Goal: Information Seeking & Learning: Learn about a topic

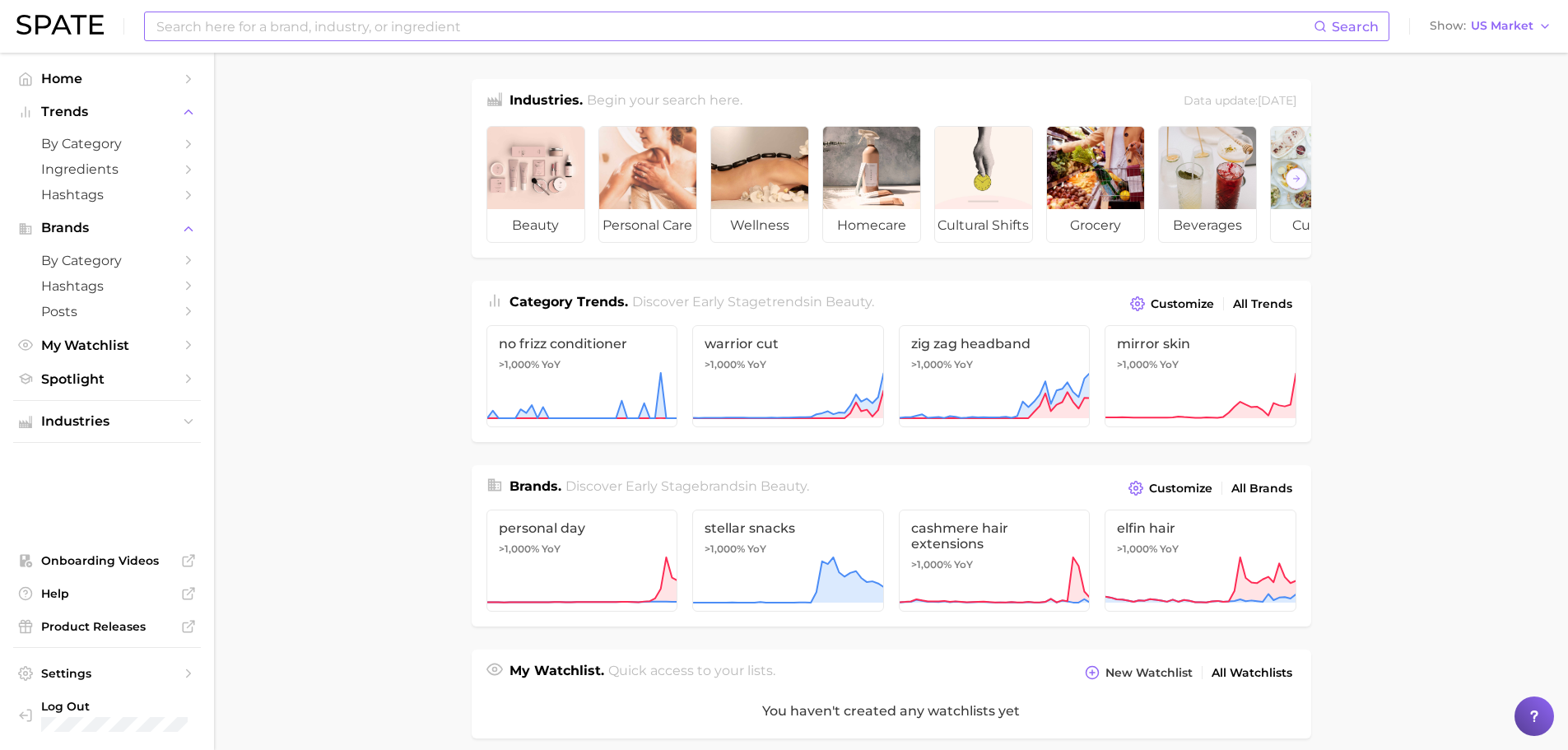
click at [371, 30] on input at bounding box center [733, 26] width 1159 height 28
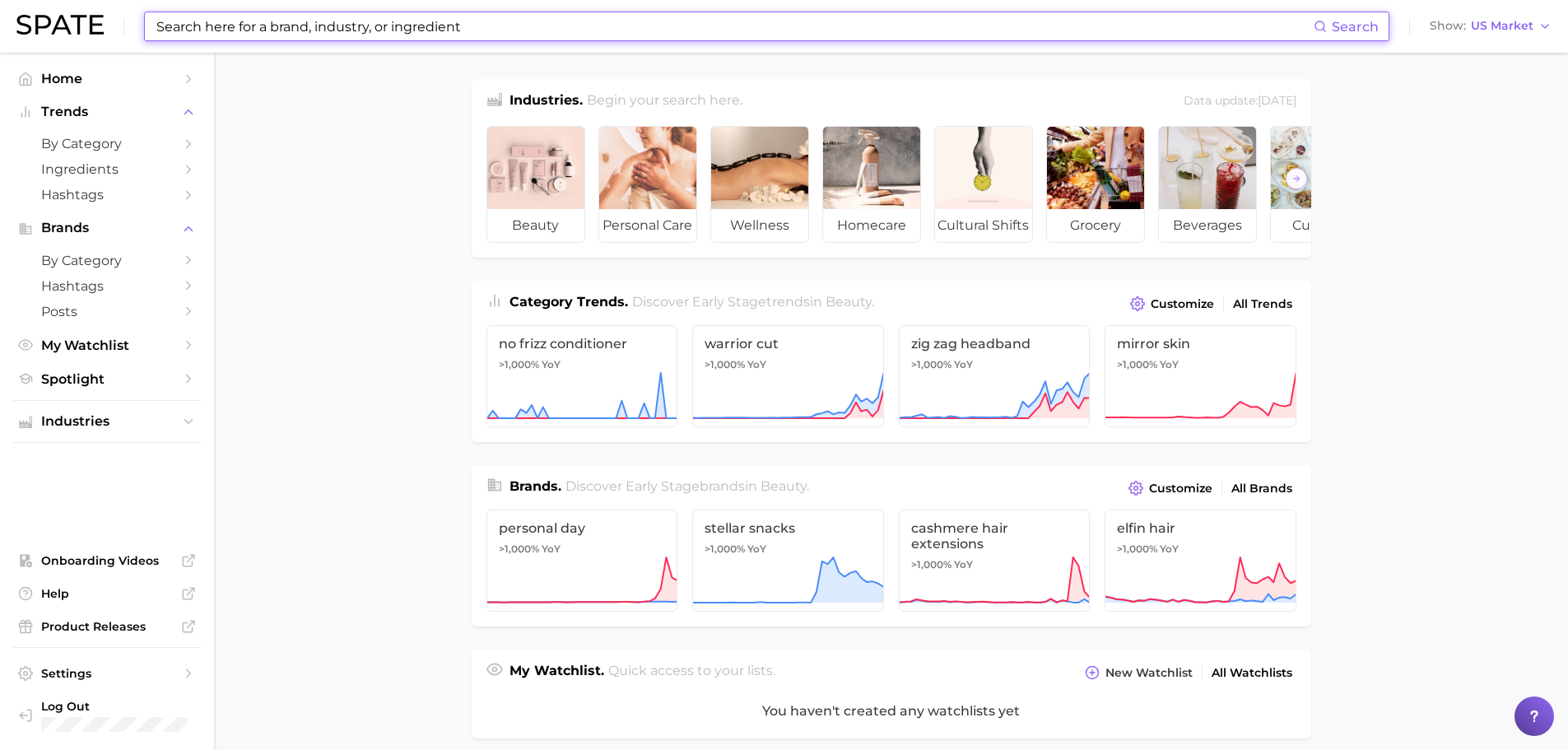
type input "d"
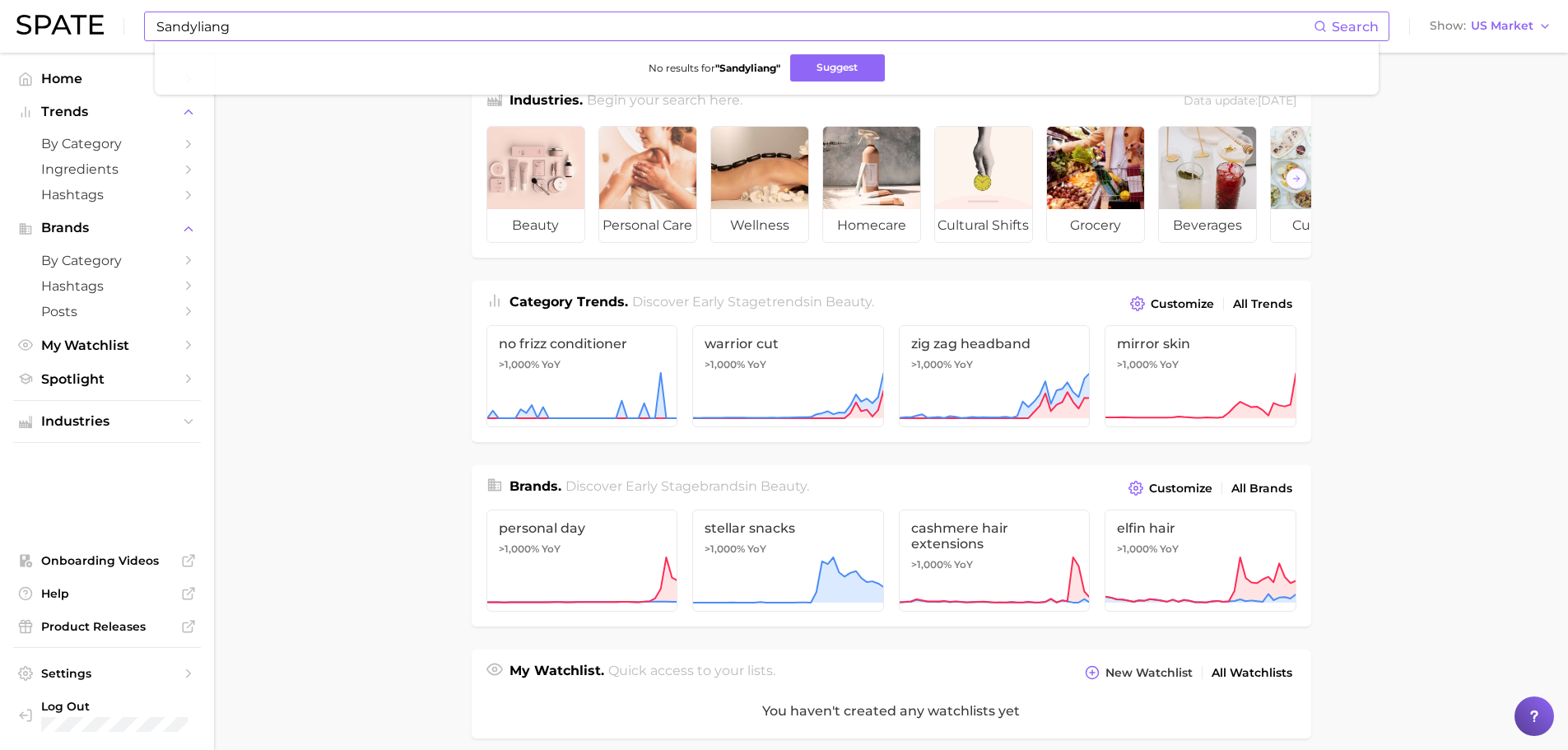
click at [1336, 33] on span "Search" at bounding box center [1355, 26] width 47 height 16
click at [1352, 21] on span "Search" at bounding box center [1355, 26] width 47 height 16
drag, startPoint x: 302, startPoint y: 37, endPoint x: 0, endPoint y: -100, distance: 331.6
click at [0, 0] on html "Sandyliang Search No results for " Sandyliang " Suggest Show US Market Home Tre…" at bounding box center [784, 375] width 1568 height 750
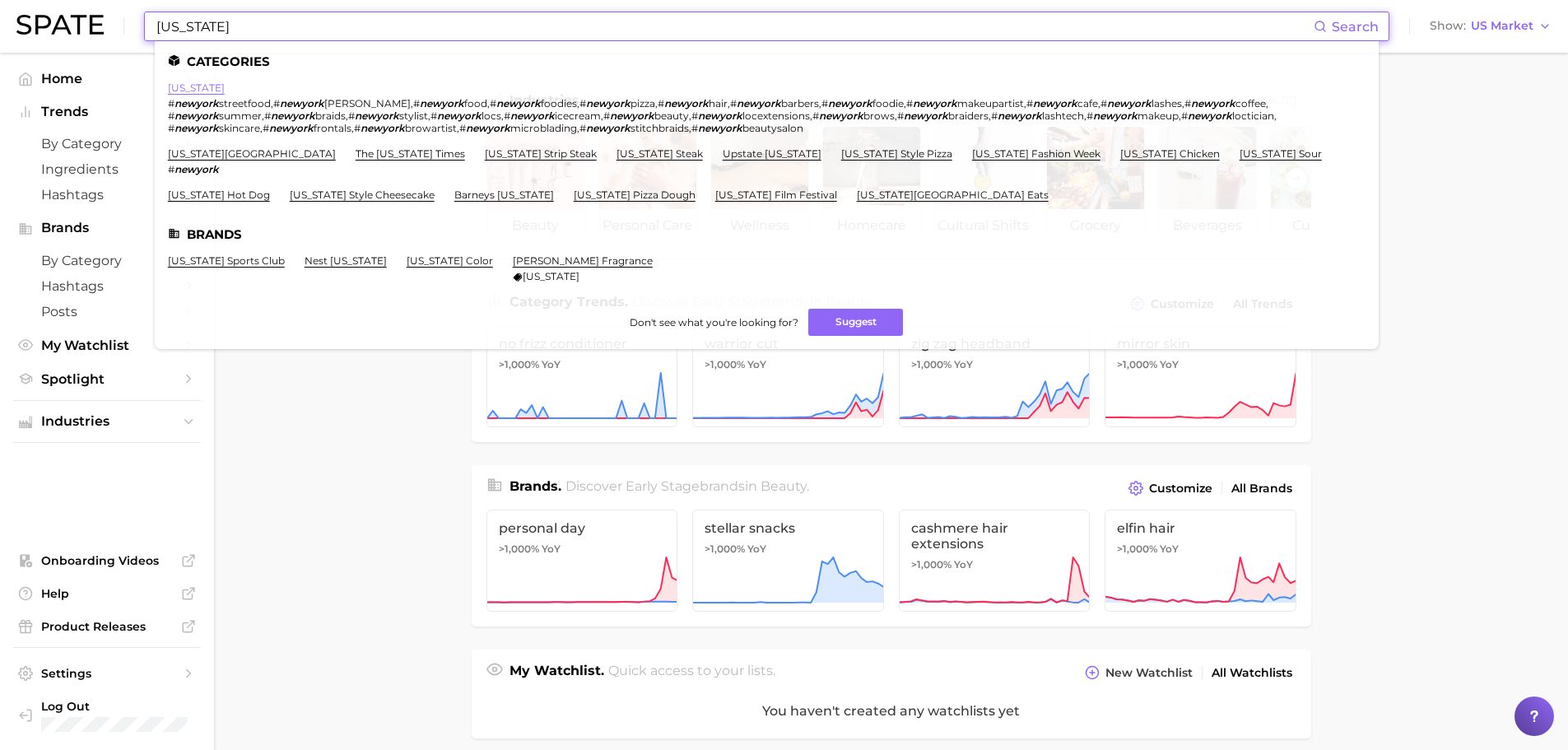
type input "[US_STATE]"
click at [200, 88] on link "[US_STATE]" at bounding box center [196, 87] width 57 height 13
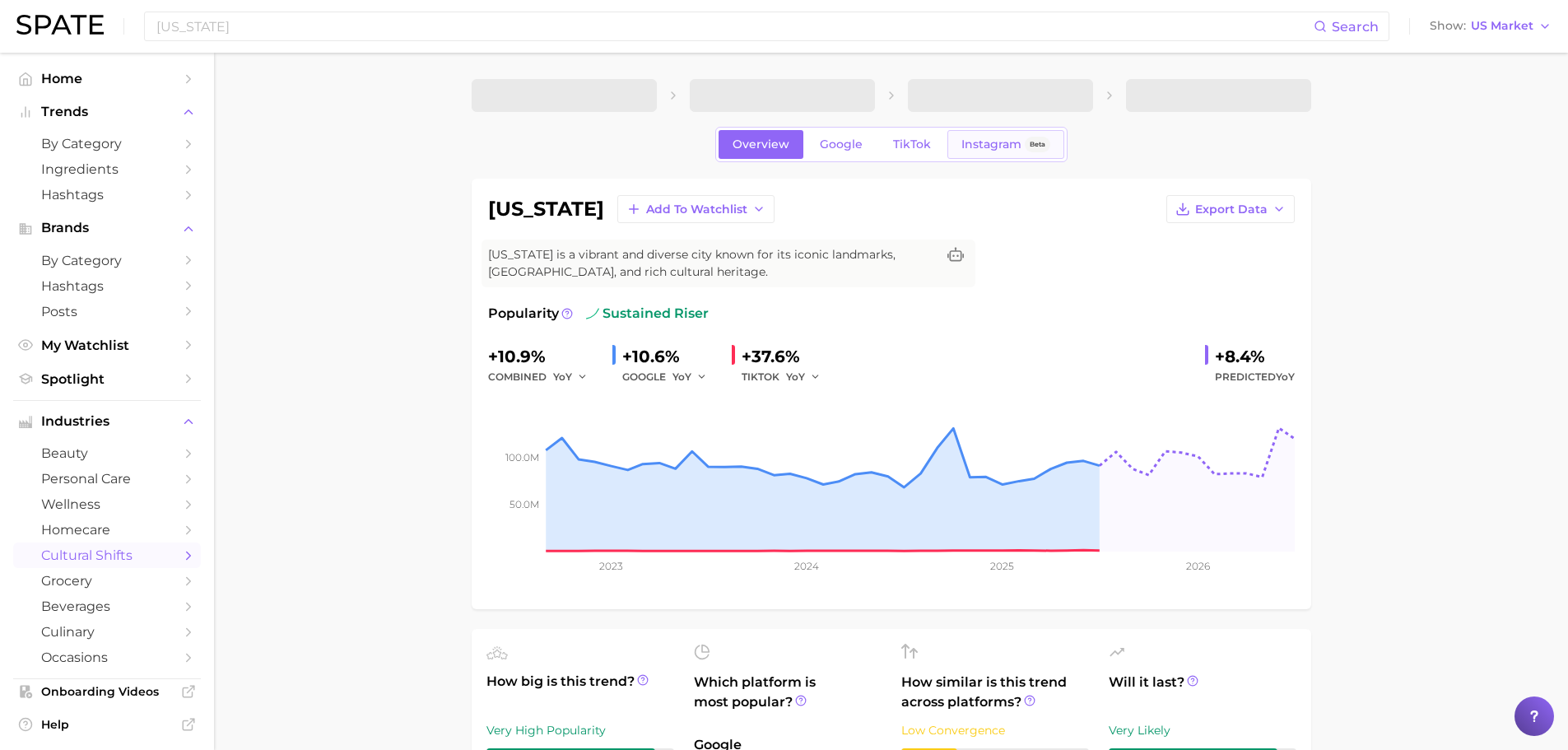
click at [954, 133] on link "Instagram Beta" at bounding box center [1006, 145] width 117 height 29
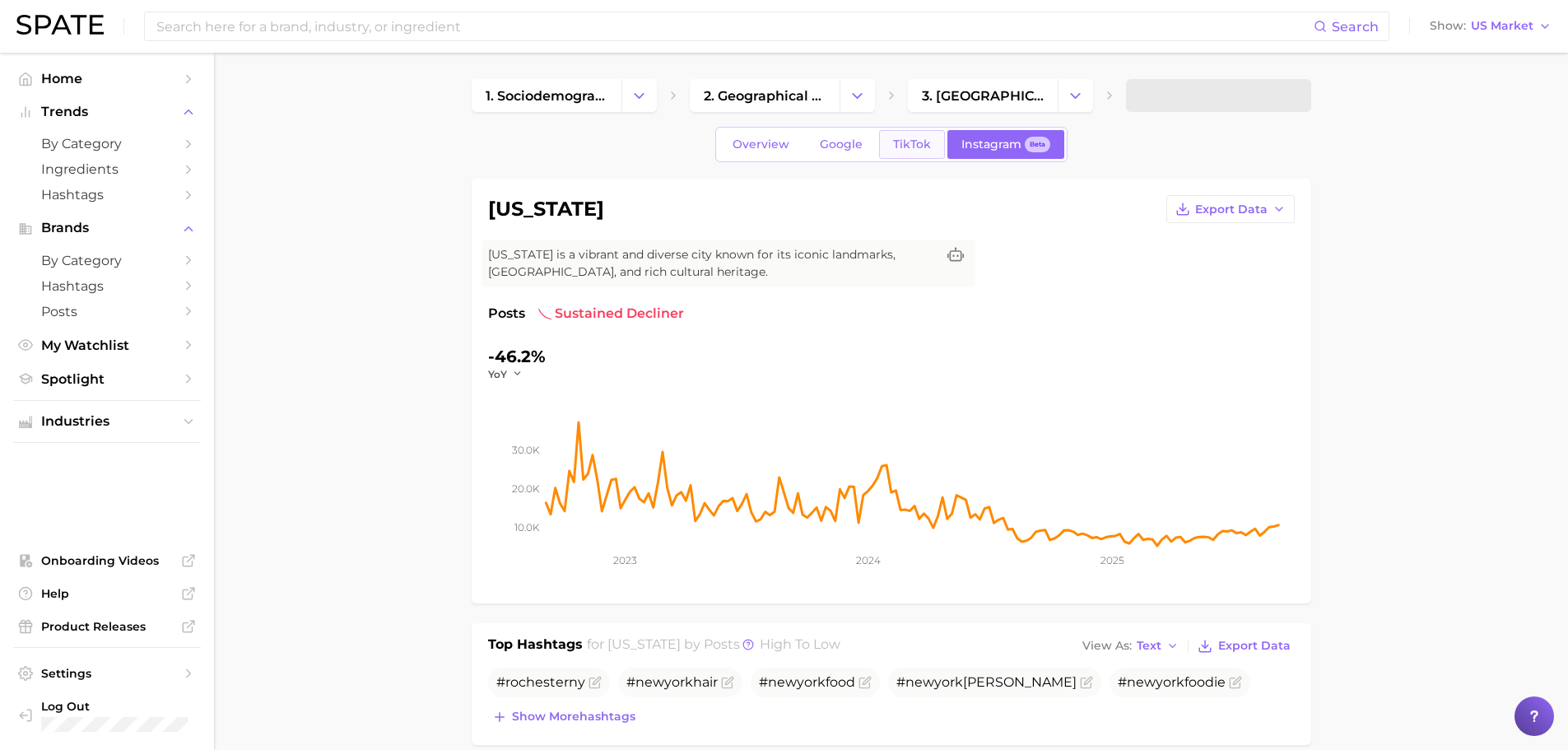
click at [923, 154] on link "TikTok" at bounding box center [911, 145] width 65 height 29
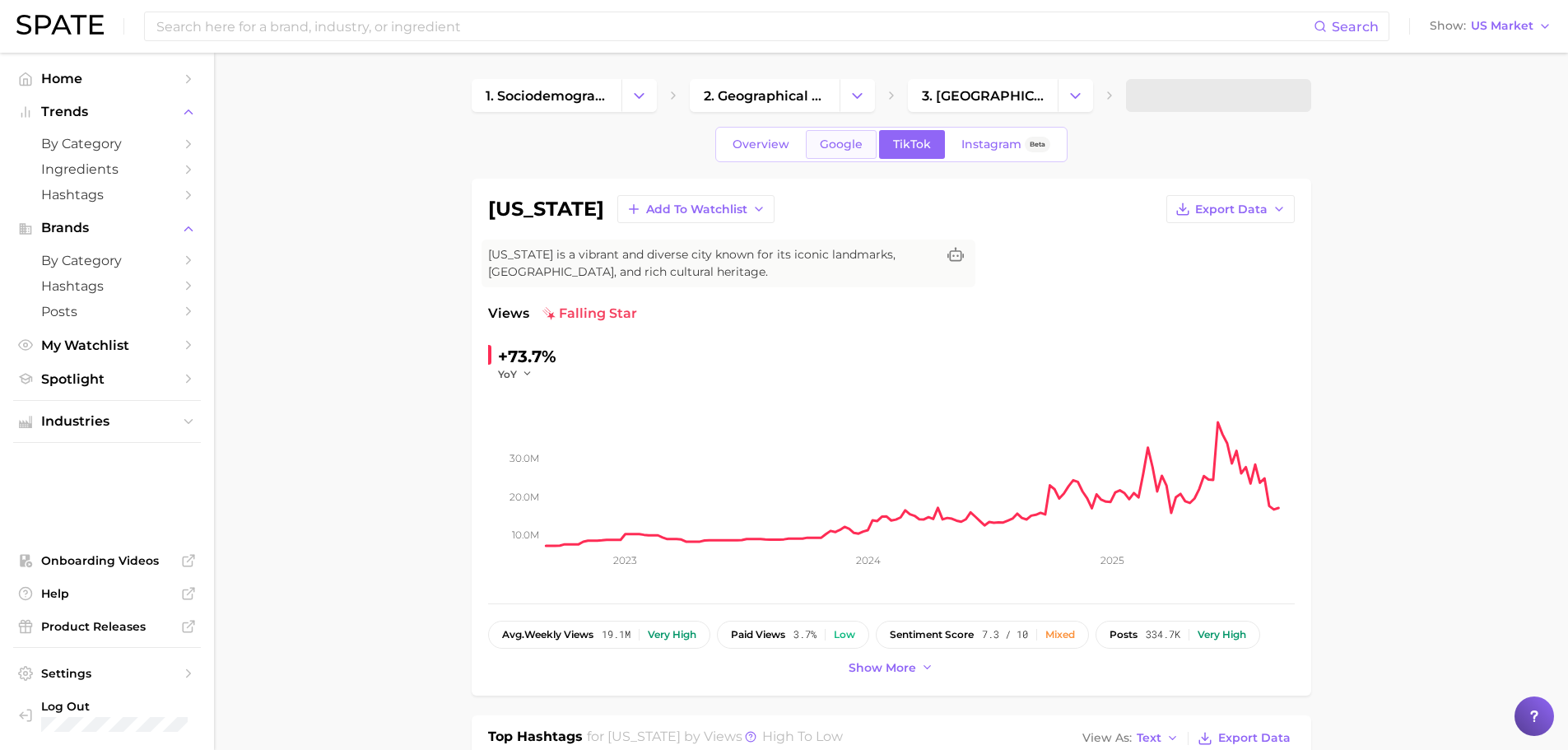
click at [849, 146] on span "Google" at bounding box center [842, 145] width 43 height 14
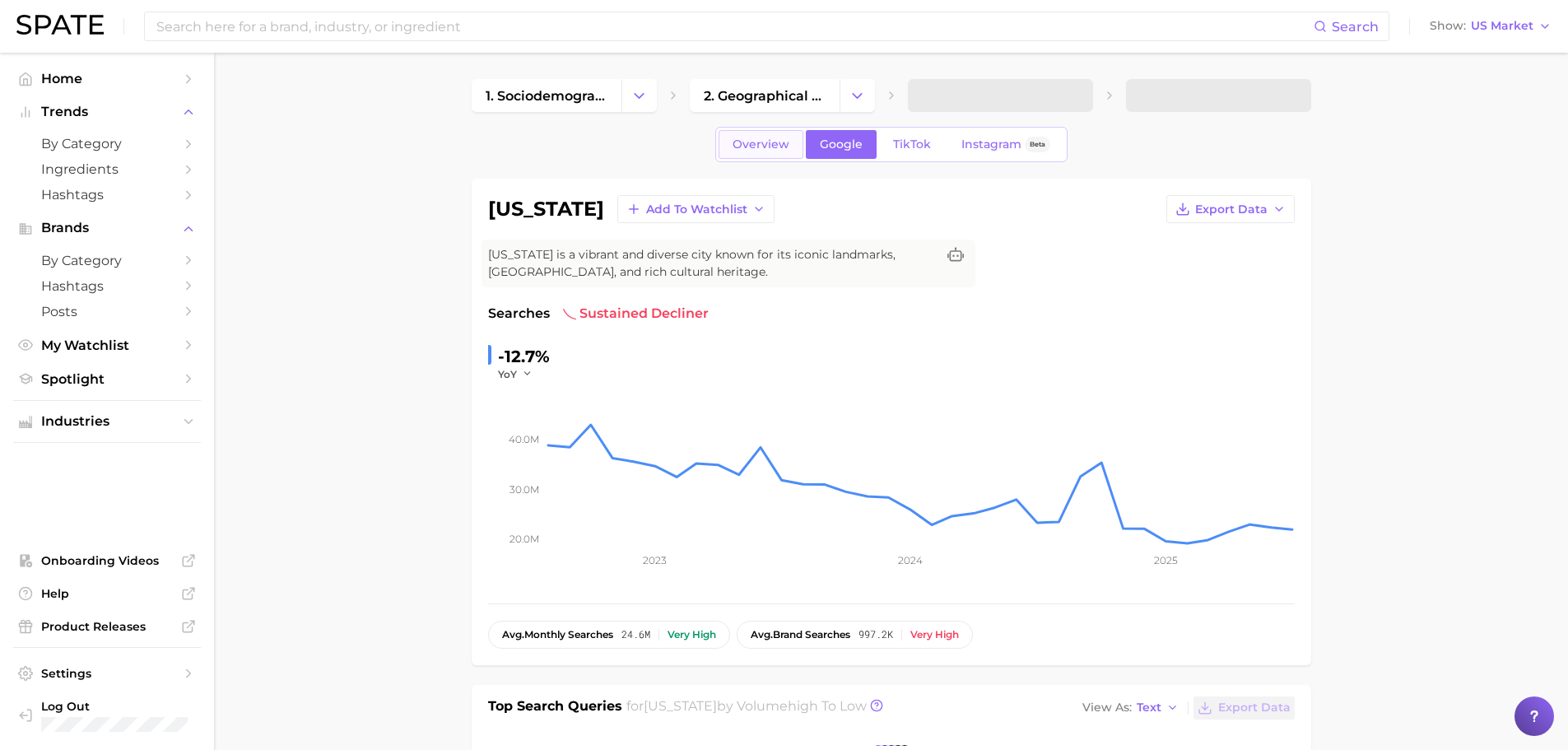
click at [773, 139] on span "Overview" at bounding box center [761, 145] width 57 height 14
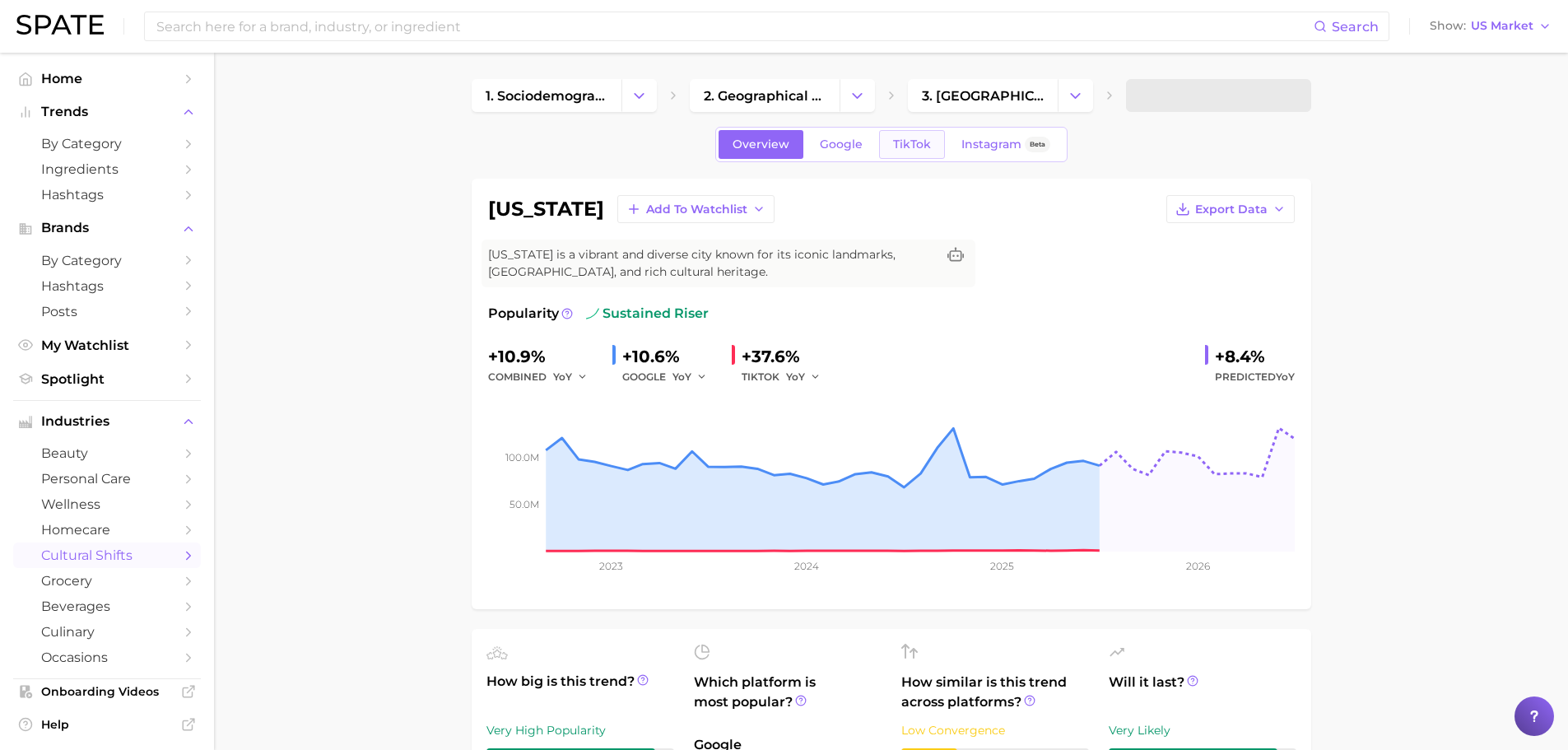
click at [933, 144] on link "TikTok" at bounding box center [911, 145] width 65 height 29
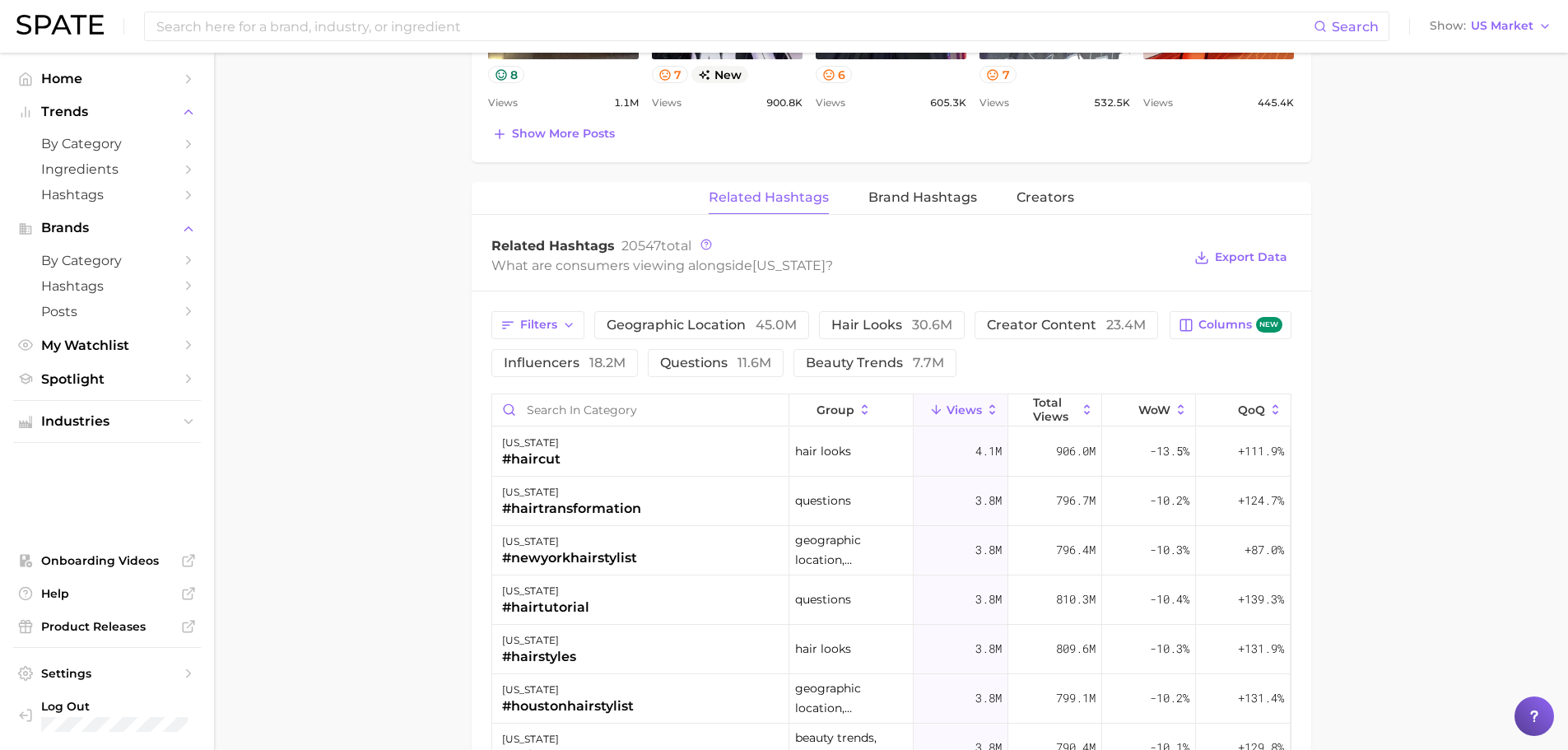
scroll to position [1150, 0]
click at [1052, 188] on span "Creators" at bounding box center [1045, 195] width 58 height 15
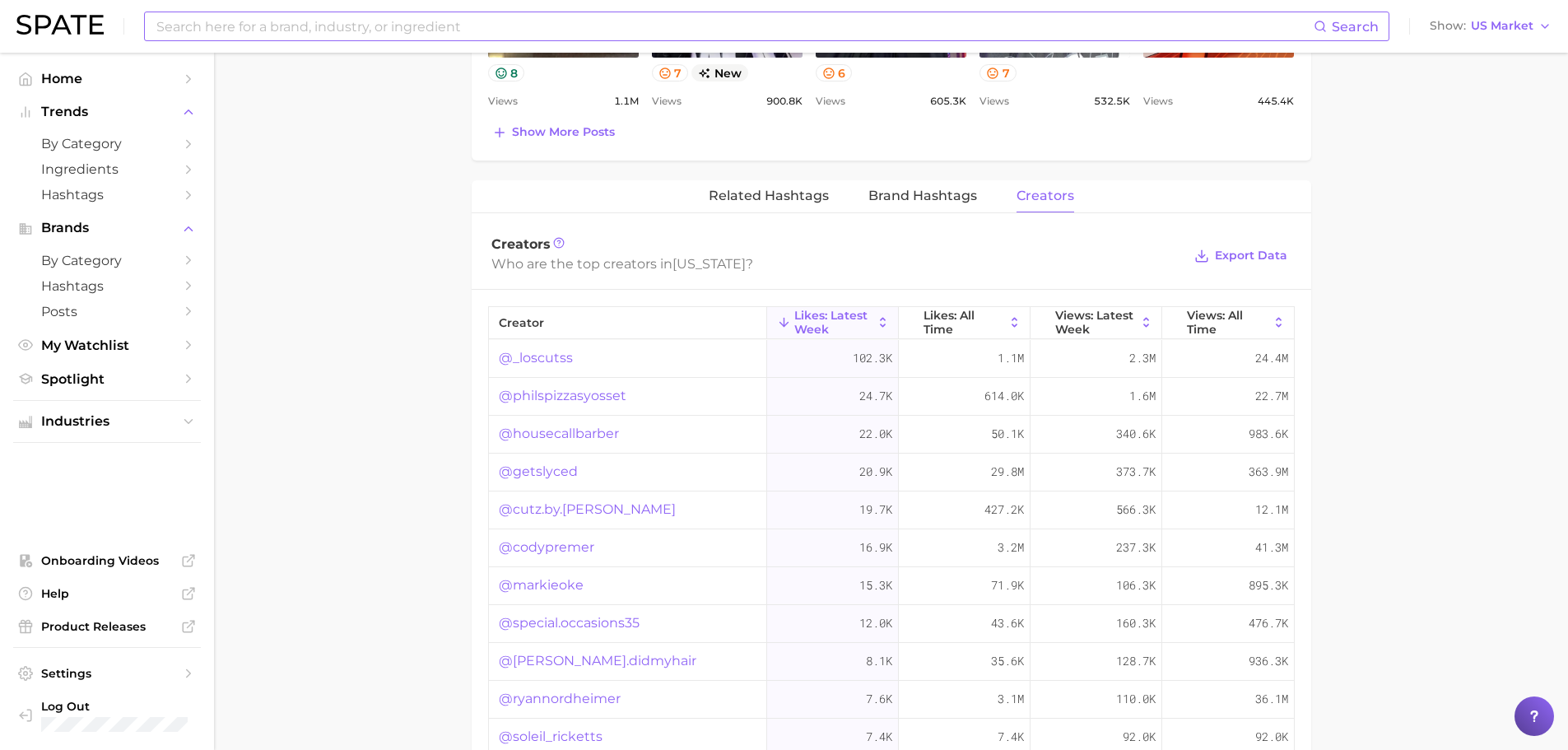
click at [392, 23] on input at bounding box center [733, 26] width 1159 height 28
type input "ㅜ"
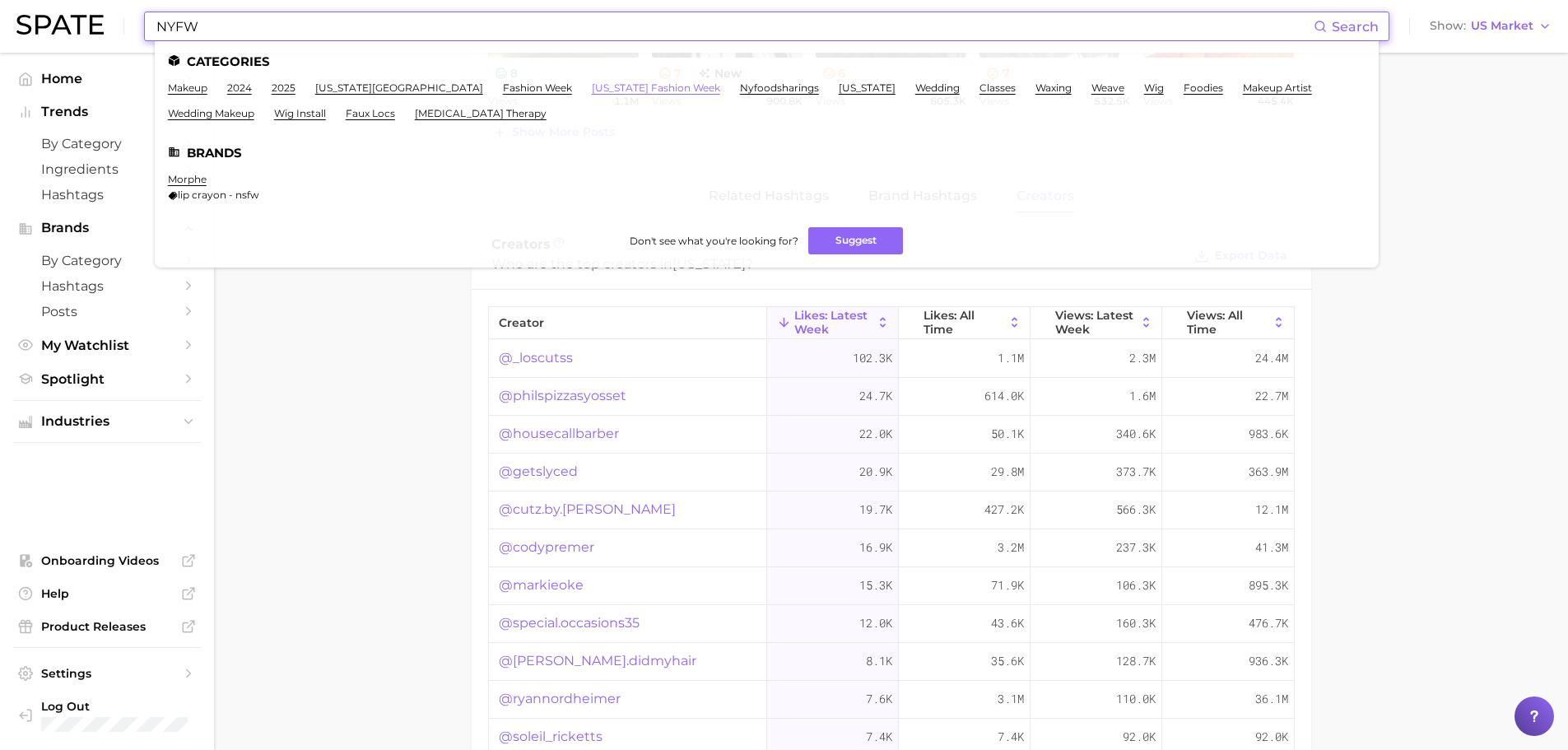
type input "NYFW"
click at [592, 93] on link "[US_STATE] fashion week" at bounding box center [655, 87] width 128 height 13
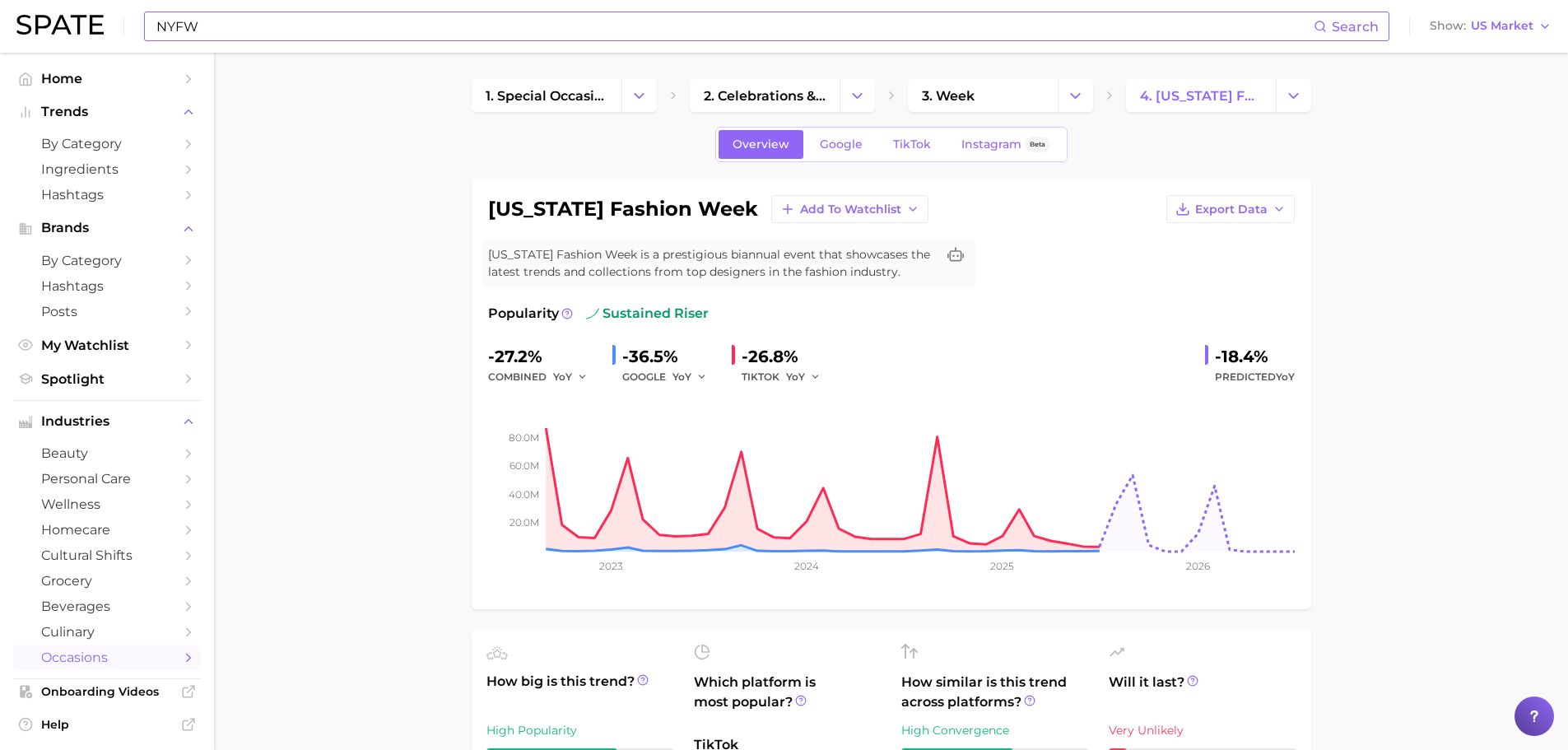
click at [925, 146] on span "TikTok" at bounding box center [912, 145] width 38 height 14
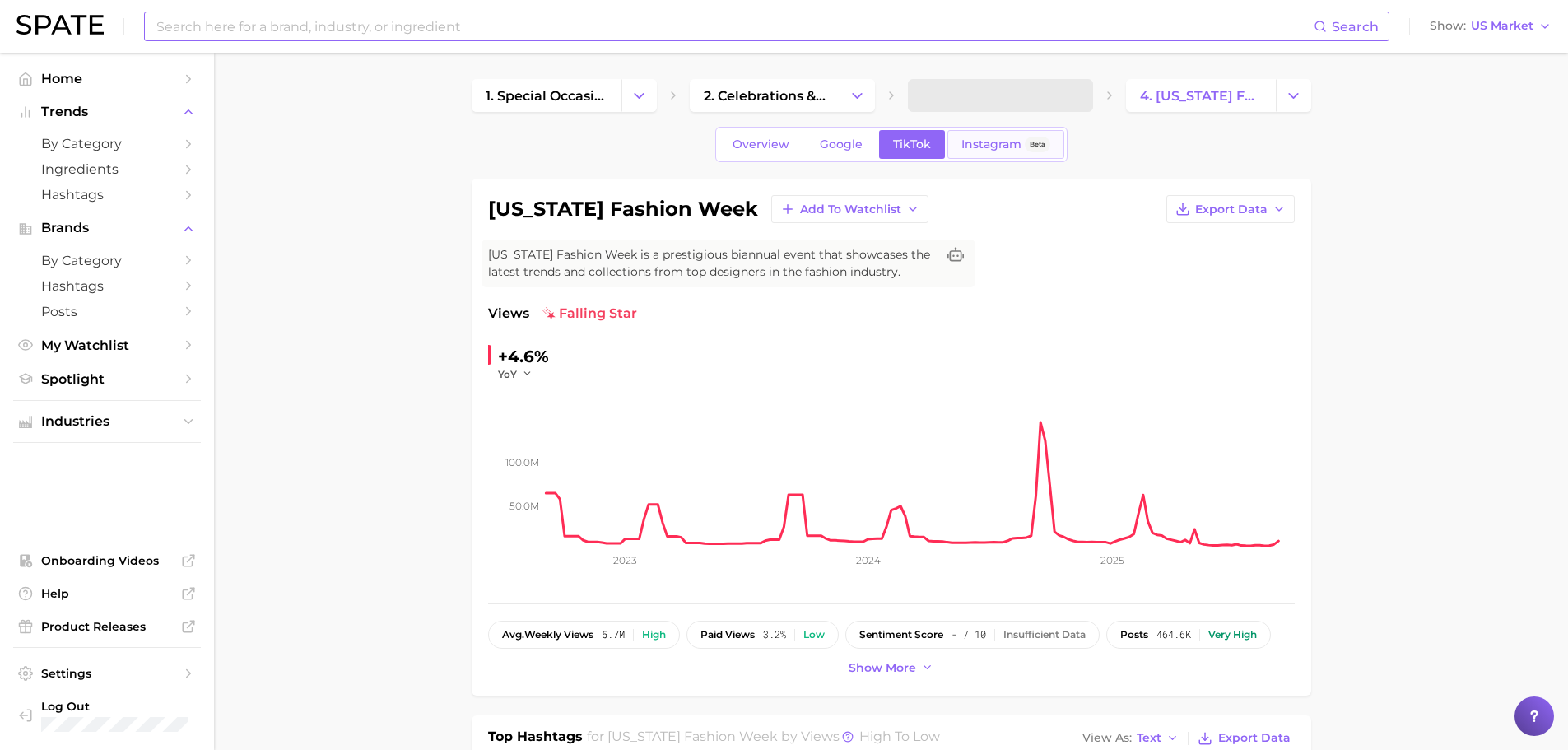
click at [973, 147] on span "Instagram" at bounding box center [992, 145] width 61 height 14
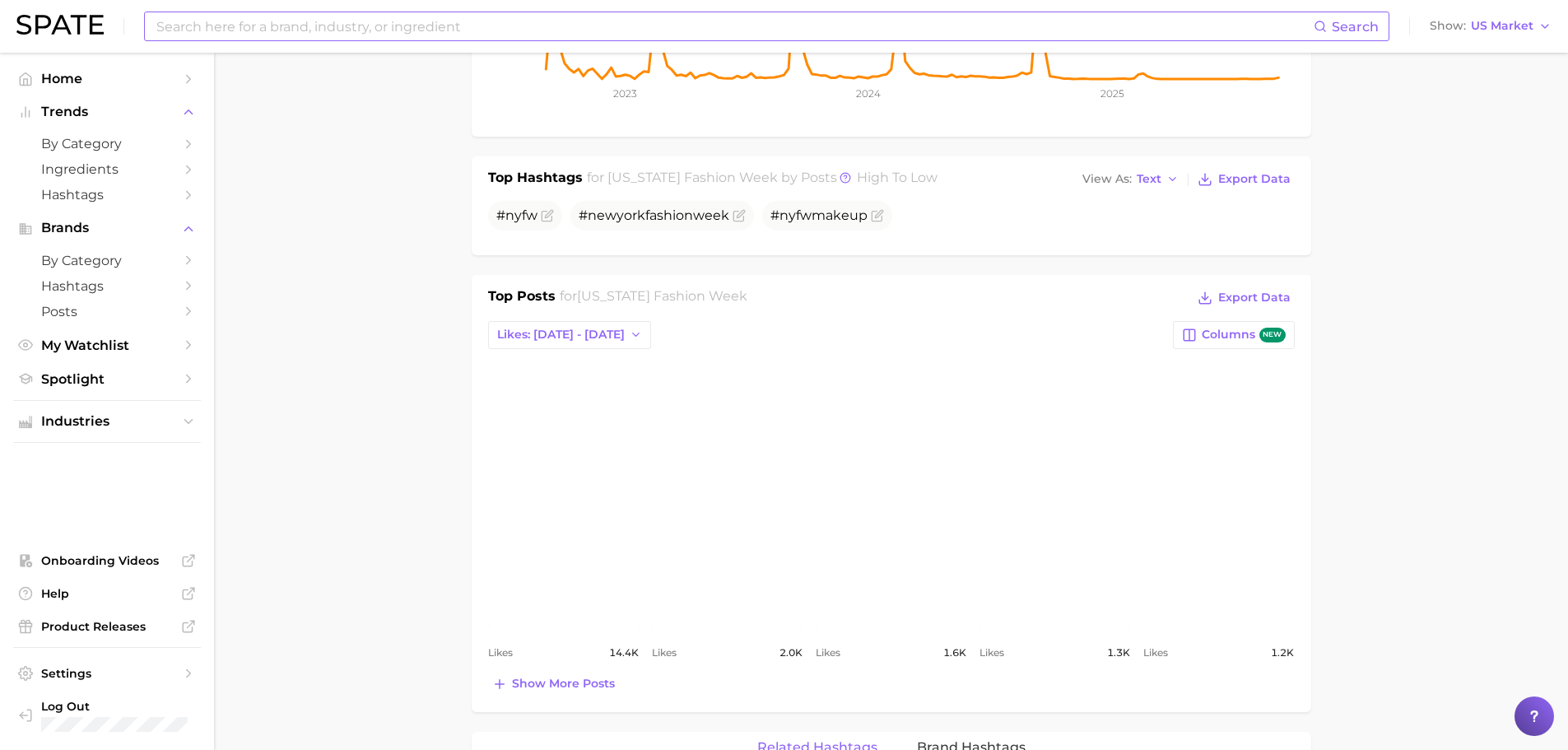
scroll to position [576, 0]
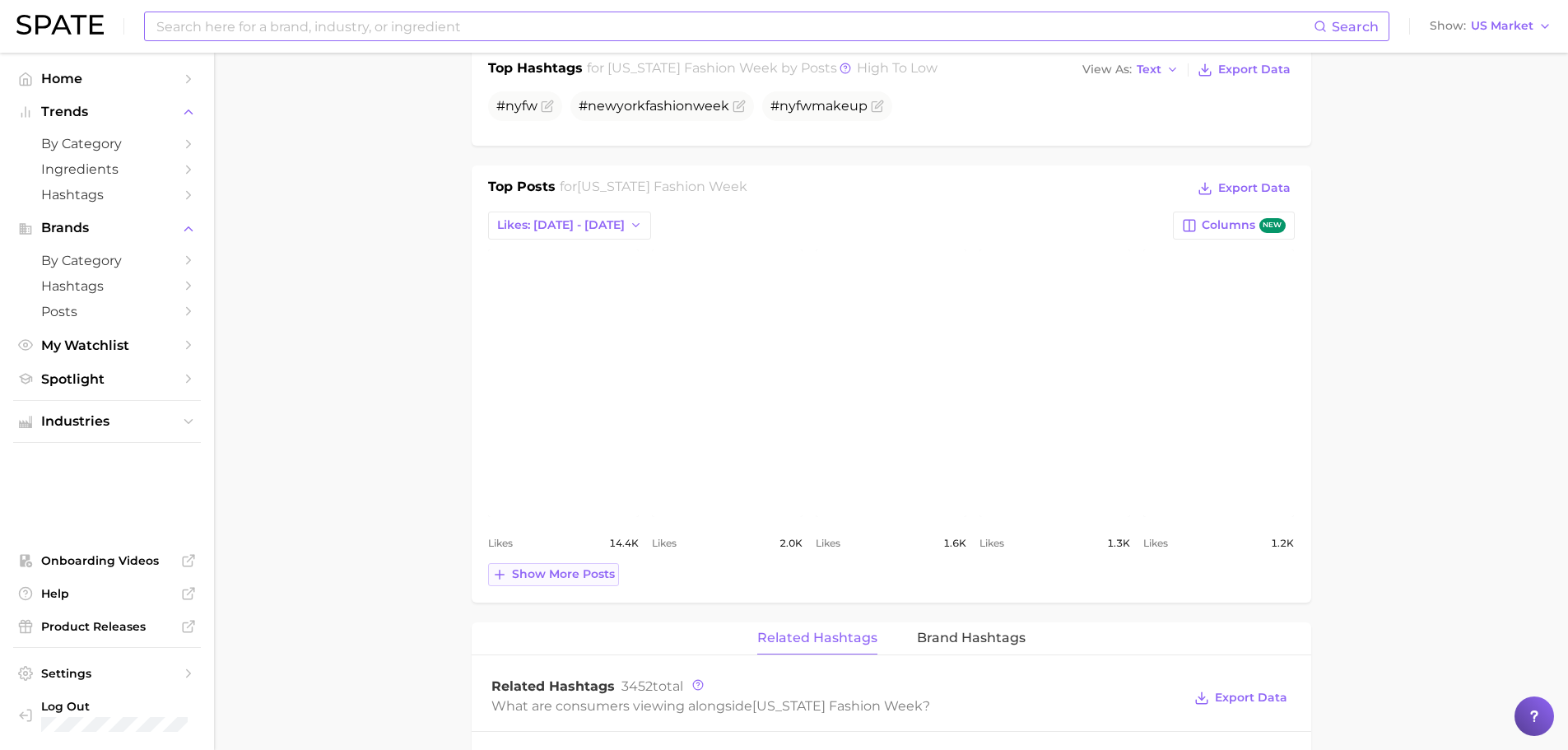
click at [543, 573] on span "Show more posts" at bounding box center [562, 574] width 103 height 14
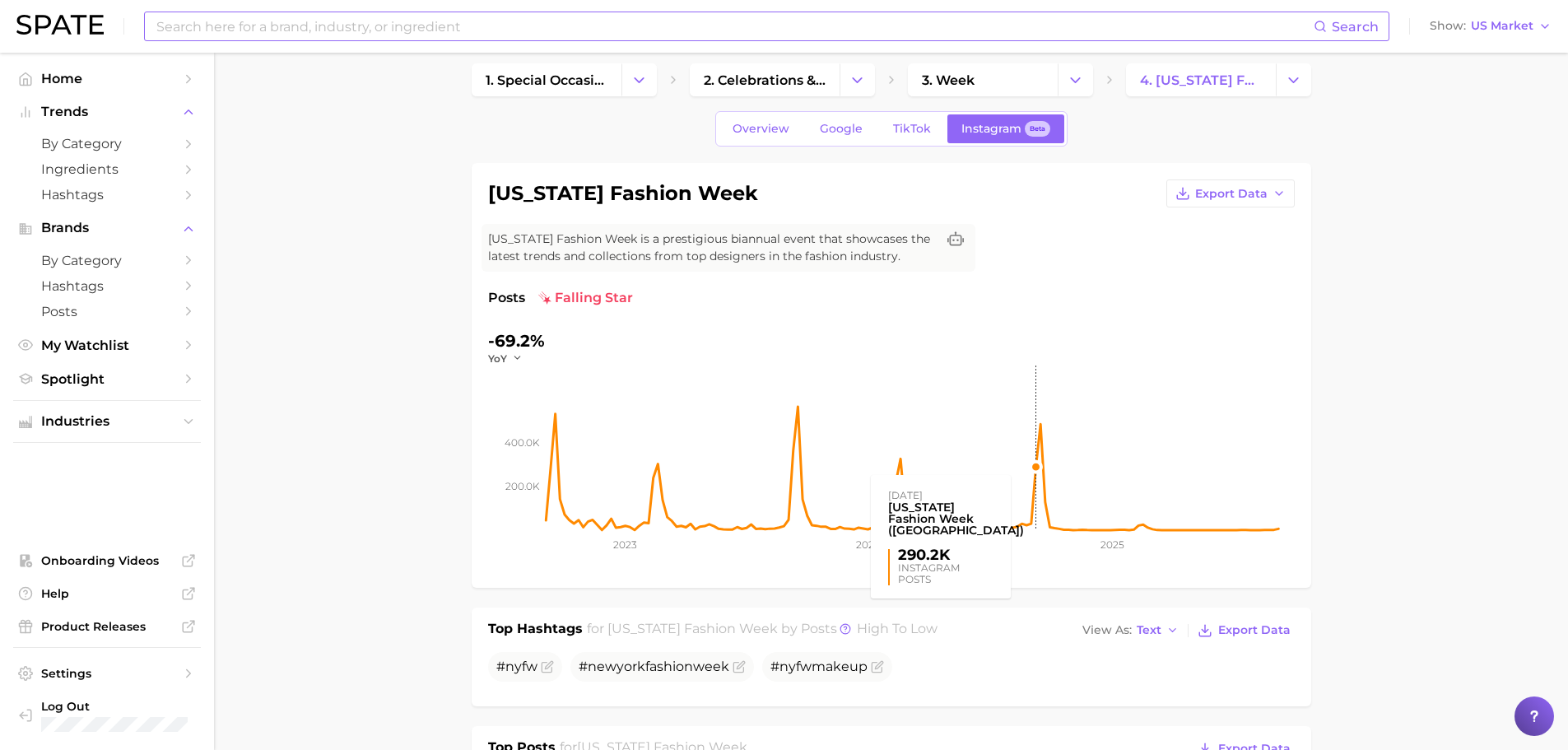
scroll to position [0, 0]
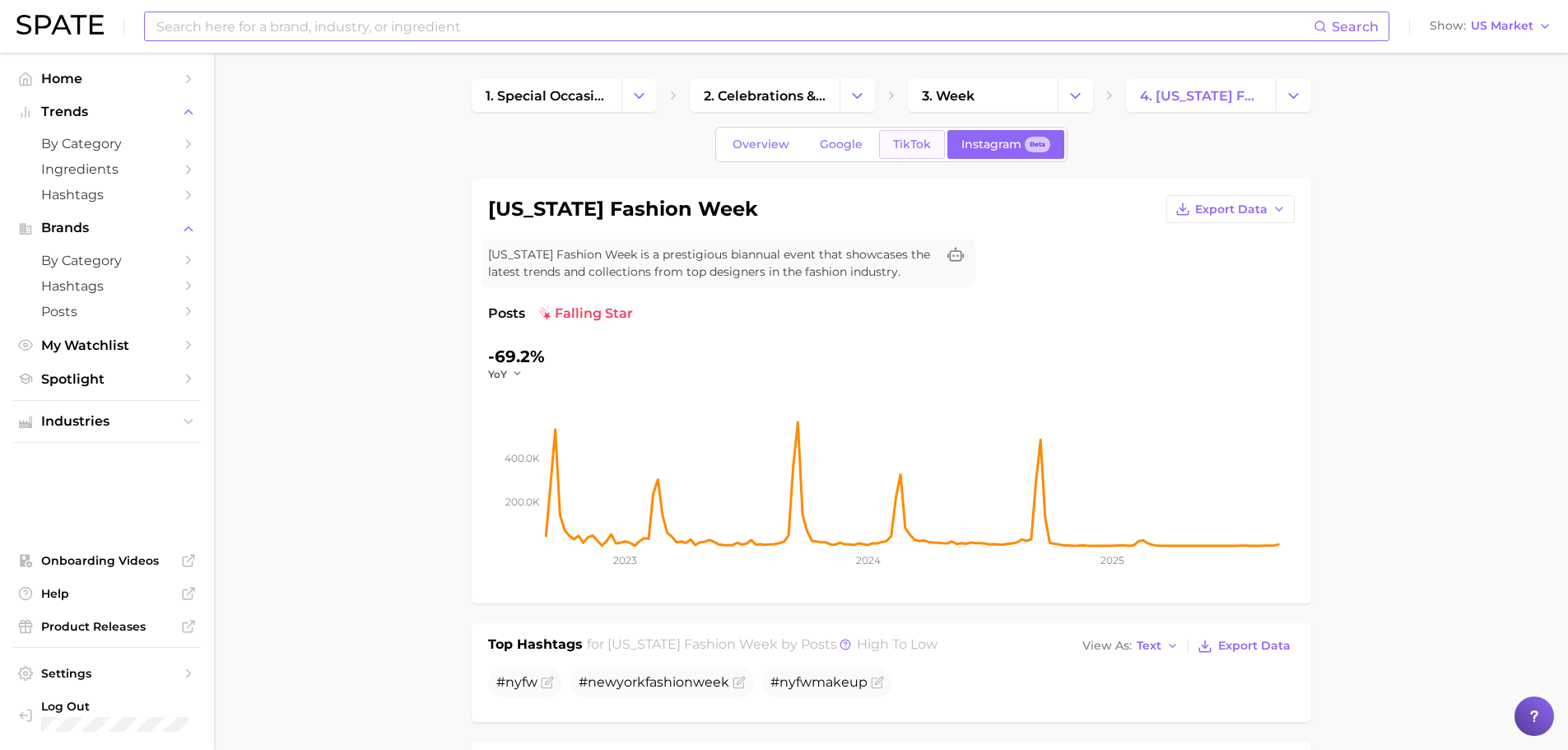
click at [931, 145] on link "TikTok" at bounding box center [911, 145] width 65 height 29
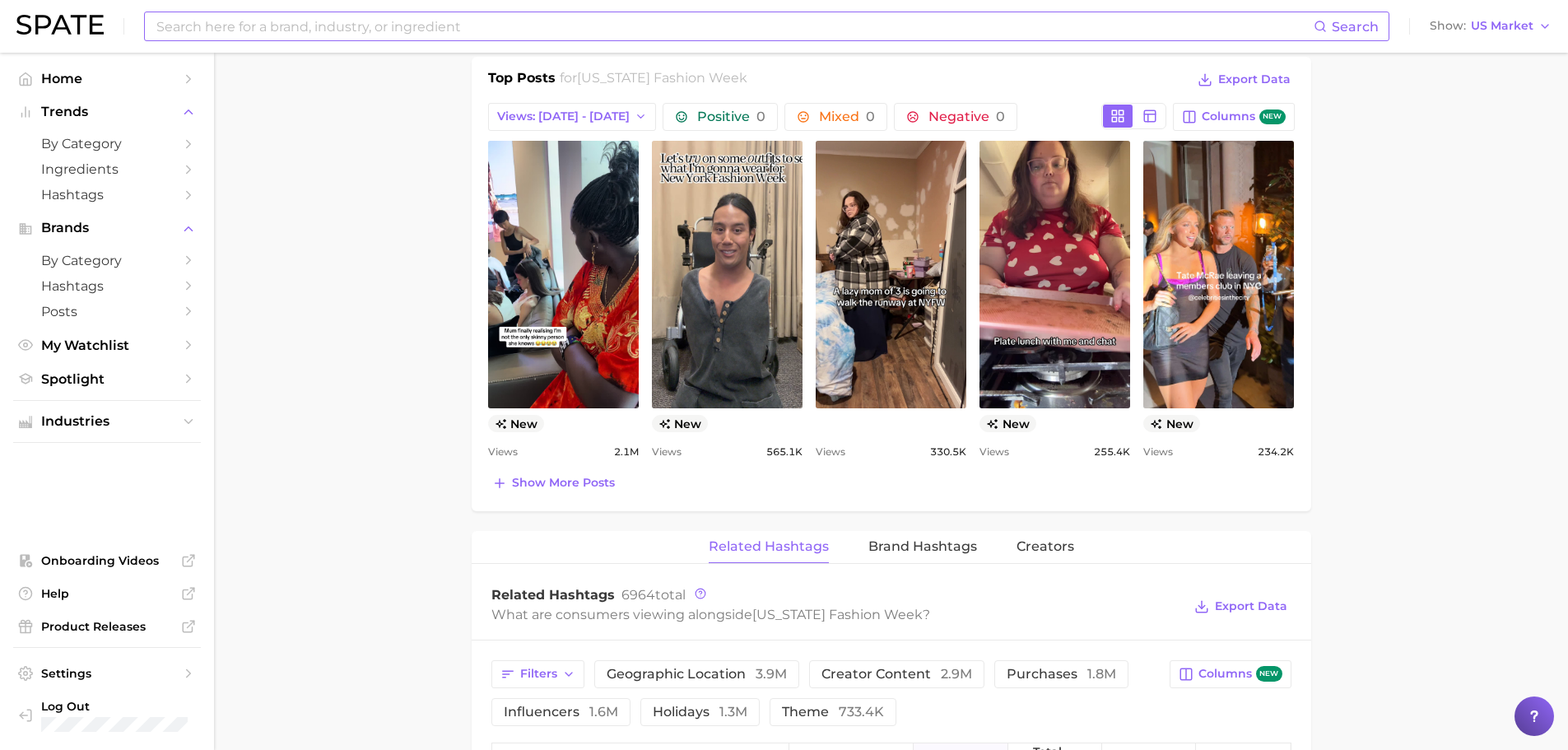
scroll to position [905, 0]
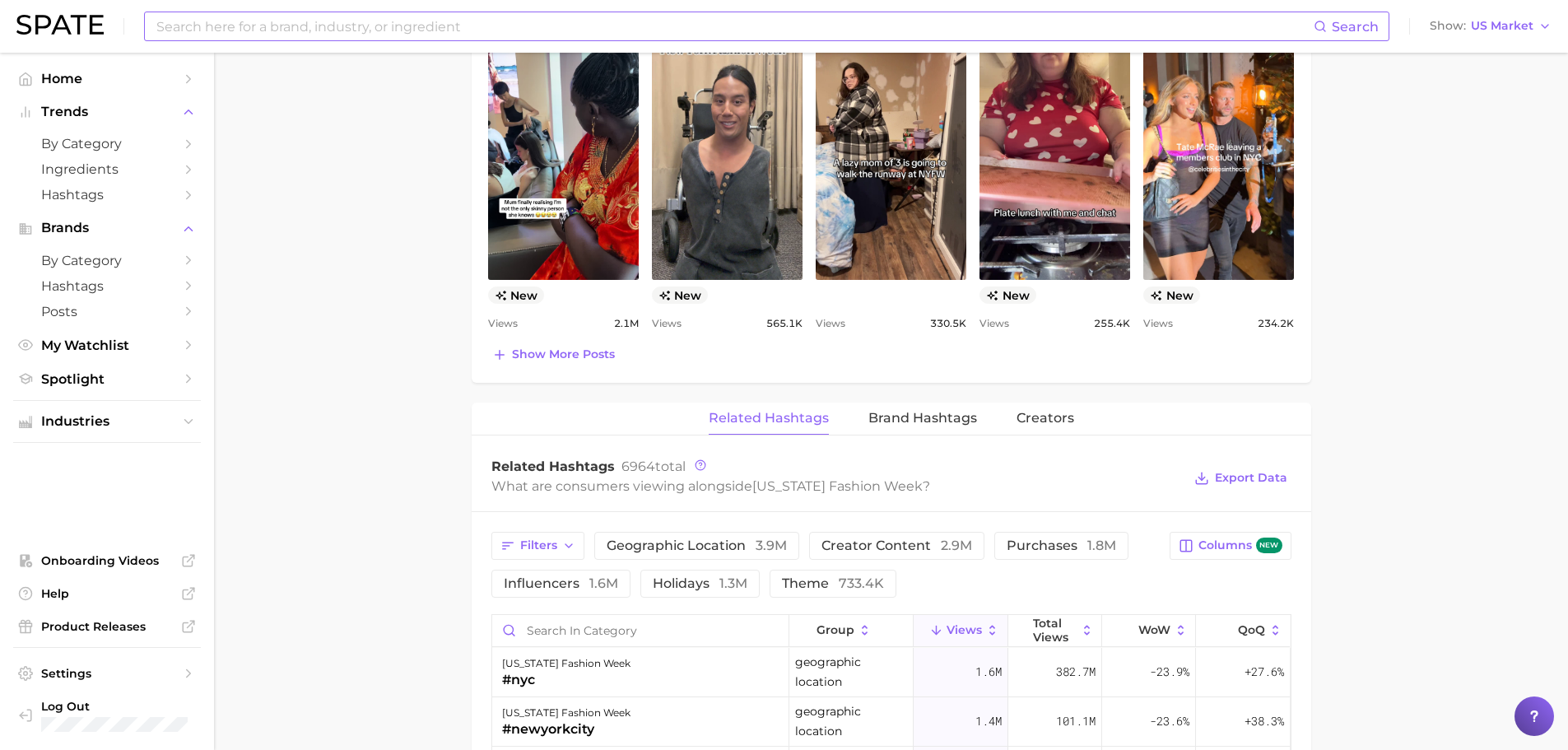
click at [1077, 404] on div "Related Hashtags Brand Hashtags Creators" at bounding box center [891, 419] width 840 height 33
click at [1065, 416] on span "Creators" at bounding box center [1045, 418] width 58 height 15
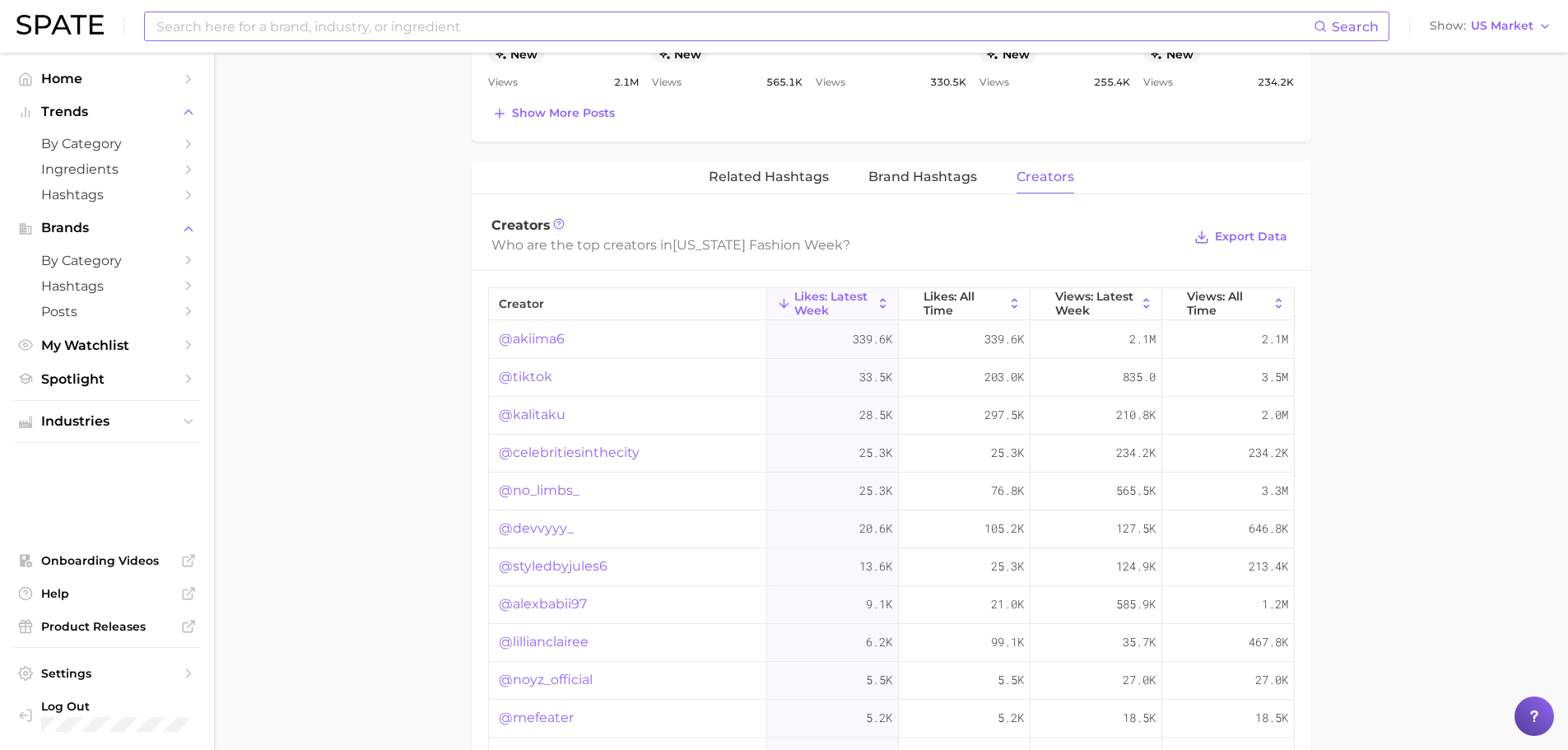
scroll to position [1152, 0]
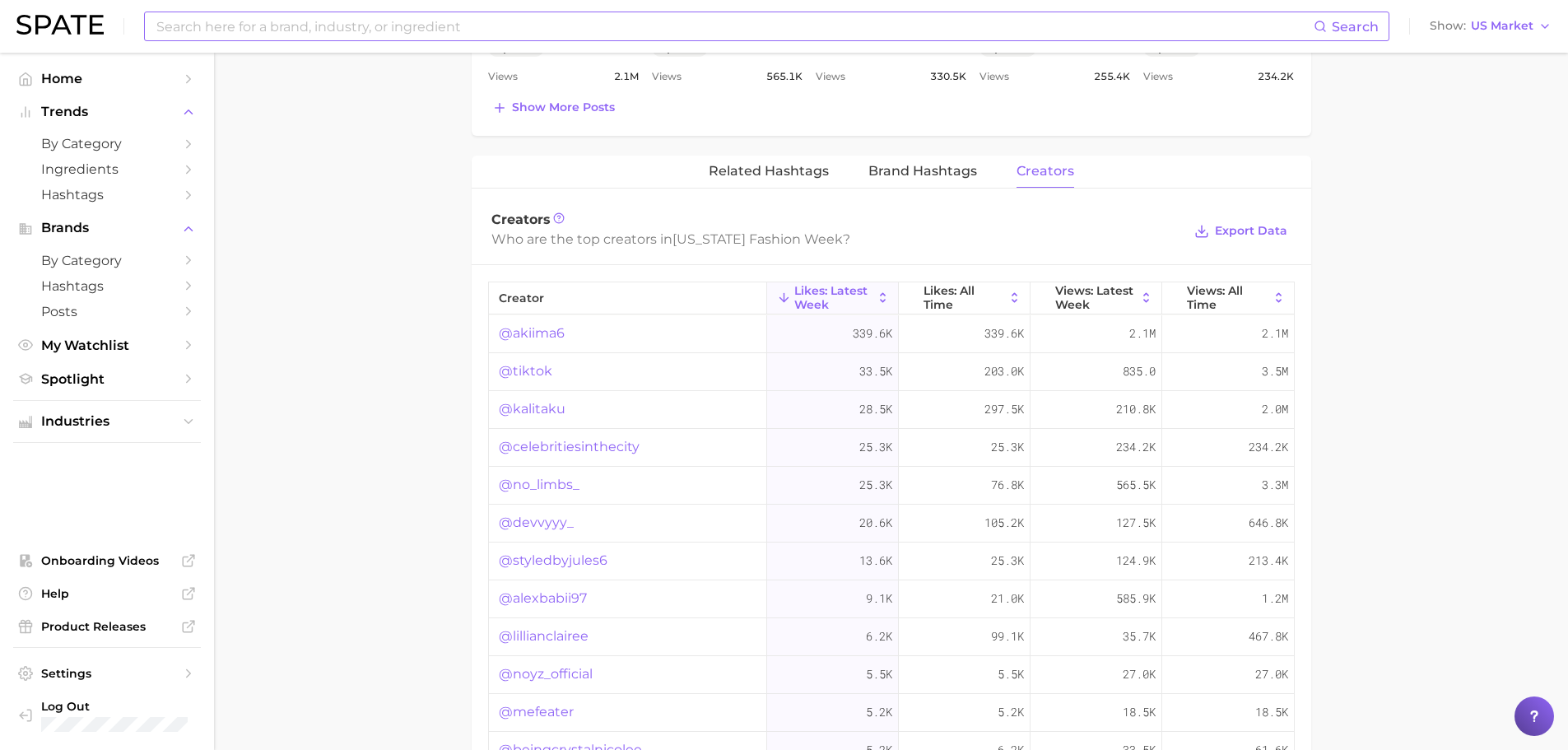
click at [531, 329] on link "@akiima6" at bounding box center [531, 333] width 65 height 20
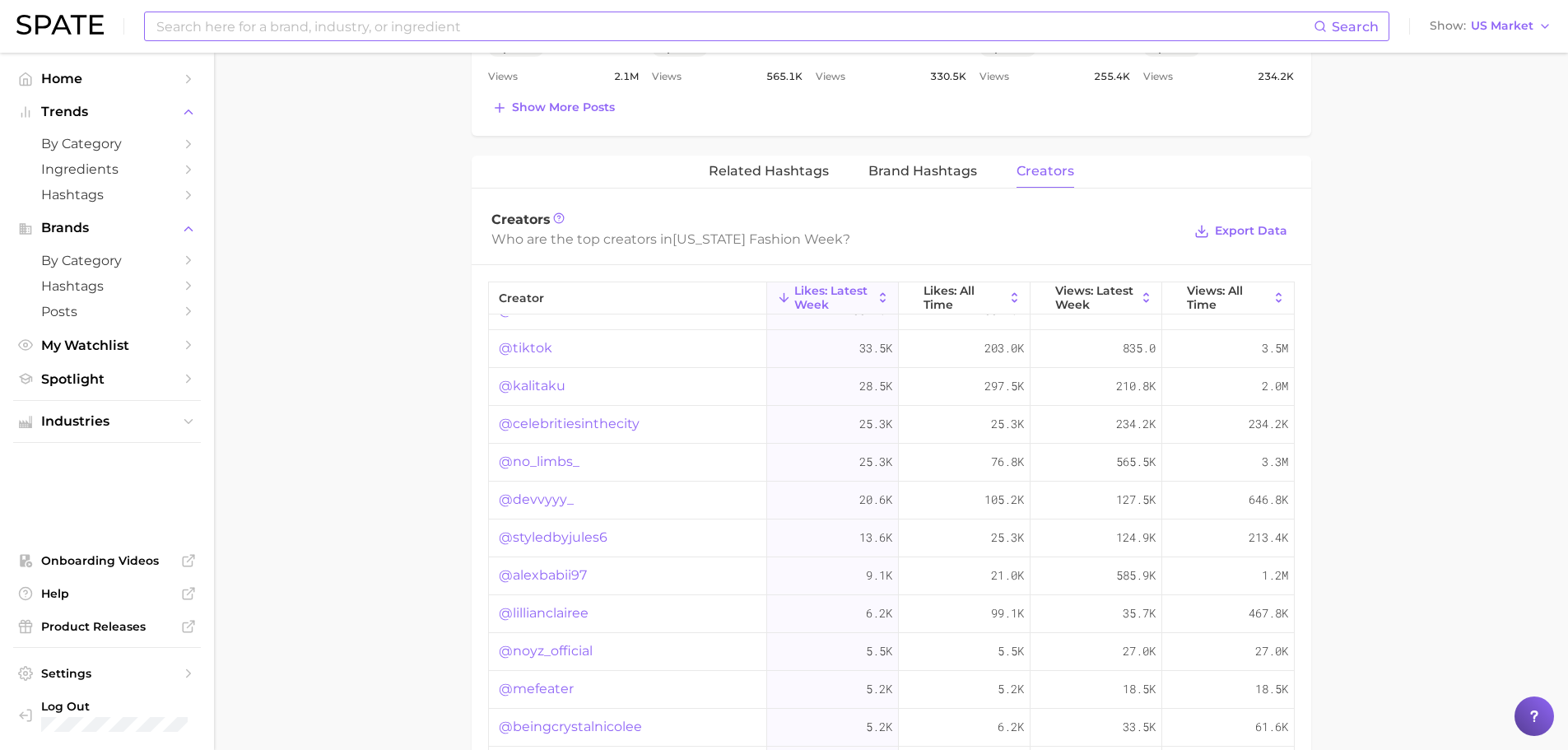
scroll to position [42, 0]
